Goal: Complete application form

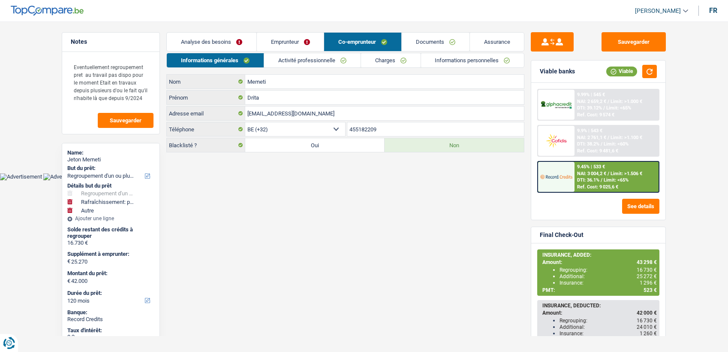
select select "refinancing"
select select "houseOrGarden"
select select "other"
select select "120"
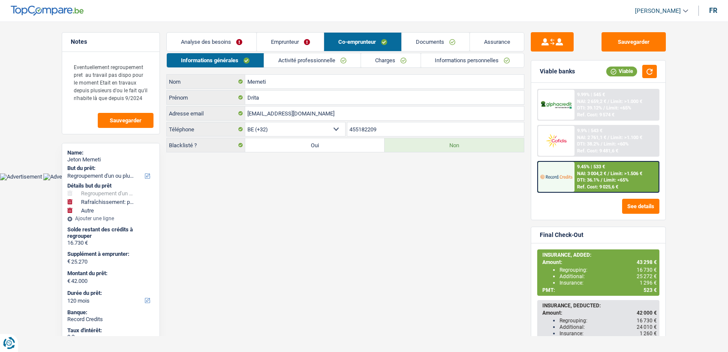
select select "32"
click at [425, 42] on link "Documents" at bounding box center [436, 42] width 68 height 18
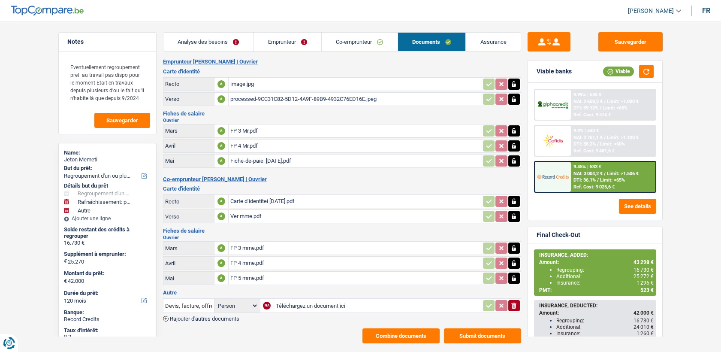
click at [250, 244] on div "FP 3 mme.pdf" at bounding box center [355, 247] width 250 height 13
click at [240, 129] on div "FP 3 Mr.pdf" at bounding box center [355, 130] width 250 height 13
click at [250, 142] on div "FP 4 Mr.pdf" at bounding box center [355, 145] width 250 height 13
